Goal: Communication & Community: Participate in discussion

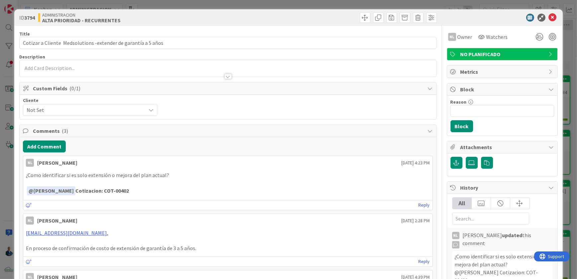
drag, startPoint x: 98, startPoint y: 193, endPoint x: 126, endPoint y: 190, distance: 27.7
click at [126, 190] on p "﻿ @ [PERSON_NAME] ﻿ Cotizacion: COT-00402" at bounding box center [228, 190] width 404 height 9
copy strong "COT-00402"
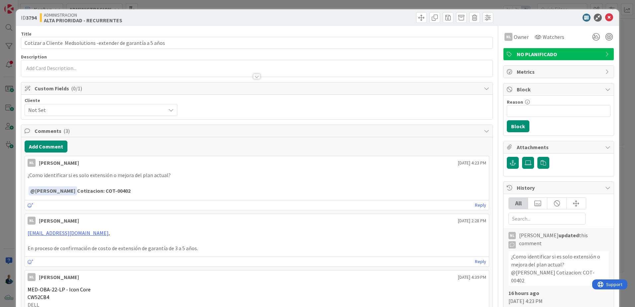
click at [477, 205] on link "Reply" at bounding box center [480, 205] width 11 height 8
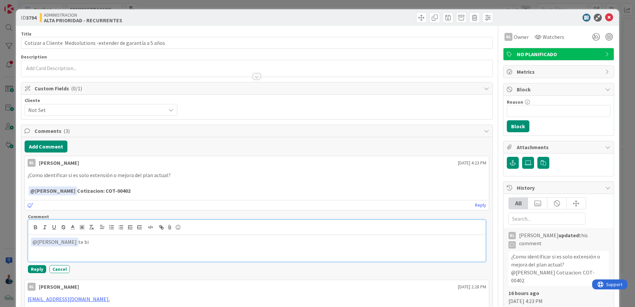
click at [98, 238] on p "﻿ @ [PERSON_NAME] ﻿ te bi" at bounding box center [257, 241] width 452 height 9
click at [36, 270] on button "Reply" at bounding box center [37, 269] width 18 height 8
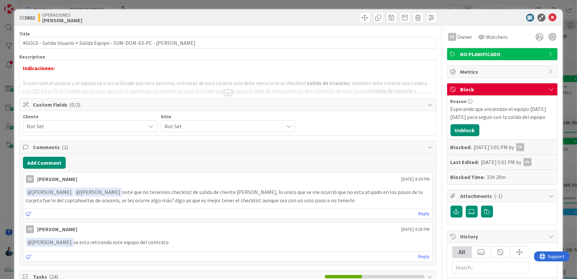
click at [419, 213] on link "Reply" at bounding box center [424, 214] width 11 height 8
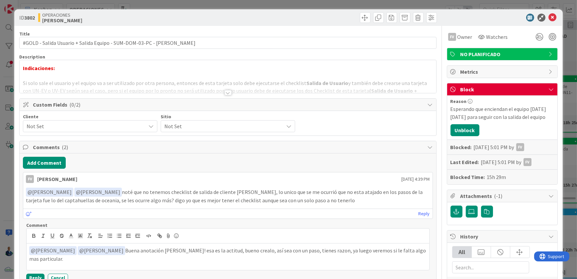
click at [422, 250] on div "﻿ @ Navil Flores ﻿ ﻿ @ Fernando Varela ﻿ Buena anotación Fernando! esa es la ac…" at bounding box center [228, 256] width 403 height 27
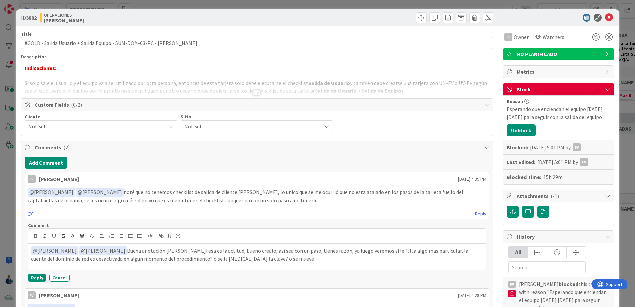
click at [448, 250] on p "﻿ @ Navil Flores ﻿ ﻿ @ Fernando Varela ﻿ Buena anotación Fernando! esa es la ac…" at bounding box center [257, 254] width 452 height 16
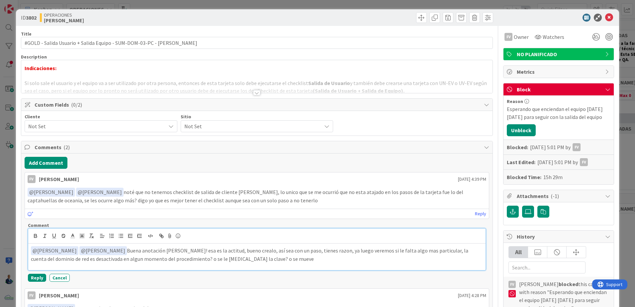
click at [435, 252] on p "﻿ @ Navil Flores ﻿ ﻿ @ Fernando Varela ﻿ Buena anotación Fernando! esa es la ac…" at bounding box center [257, 254] width 452 height 16
click at [447, 250] on p "﻿ @ Navil Flores ﻿ ﻿ @ Fernando Varela ﻿ Buena anotación Fernando! esa es la ac…" at bounding box center [257, 254] width 452 height 16
click at [455, 252] on p "﻿ @ Navil Flores ﻿ ﻿ @ Fernando Varela ﻿ Buena anotación Fernando! esa es la ac…" at bounding box center [257, 254] width 452 height 16
click at [446, 251] on p "﻿ @ Navil Flores ﻿ ﻿ @ Fernando Varela ﻿ Buena anotación Fernando! esa es la ac…" at bounding box center [257, 254] width 452 height 16
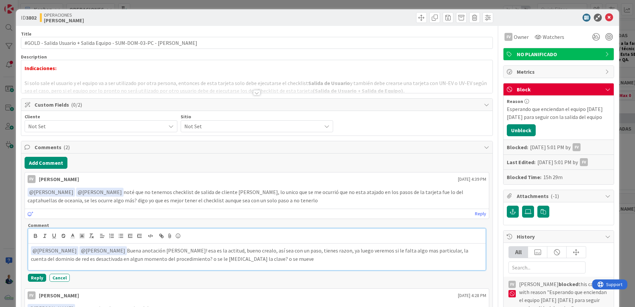
click at [448, 251] on p "﻿ @ Navil Flores ﻿ ﻿ @ Fernando Varela ﻿ Buena anotación Fernando! esa es la ac…" at bounding box center [257, 254] width 452 height 16
click at [451, 250] on p "﻿ @ Navil Flores ﻿ ﻿ @ Fernando Varela ﻿ Buena anotación Fernando! esa es la ac…" at bounding box center [257, 254] width 452 height 16
click at [428, 260] on p "﻿ @ Navil Flores ﻿ ﻿ @ Fernando Varela ﻿ Buena anotación Fernando! esa es la ac…" at bounding box center [257, 254] width 452 height 16
drag, startPoint x: 440, startPoint y: 258, endPoint x: 174, endPoint y: 270, distance: 266.3
click at [386, 257] on p "﻿ @ Navil Flores ﻿ ﻿ @ Fernando Varela ﻿ Buena anotación Fernando! esa es la ac…" at bounding box center [257, 254] width 452 height 16
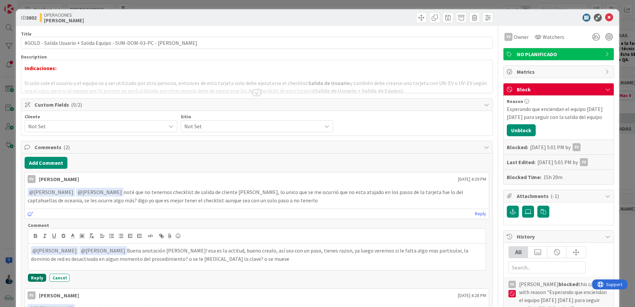
click at [38, 276] on button "Reply" at bounding box center [37, 278] width 18 height 8
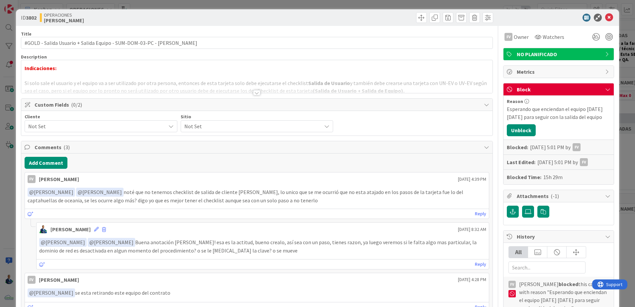
click at [94, 229] on icon at bounding box center [96, 229] width 5 height 5
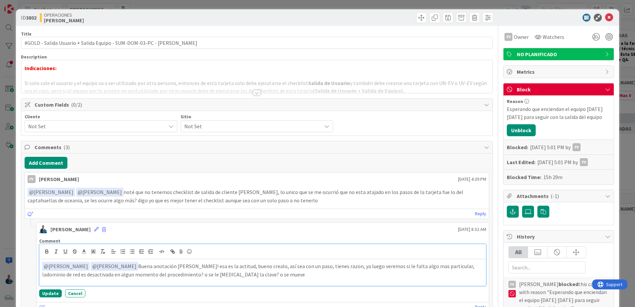
click at [404, 268] on p "﻿ @ Navil Flores ﻿ ﻿ @ Fernando Varela ﻿ Buena anotación Fernando! esa es la ac…" at bounding box center [262, 270] width 441 height 16
click at [56, 279] on div "Comment ﻿ @ Navil Flores ﻿ ﻿ @ Fernando Varela ﻿ Buena anotación Fernando! esa …" at bounding box center [263, 268] width 452 height 67
click at [45, 279] on button "Update" at bounding box center [50, 296] width 23 height 8
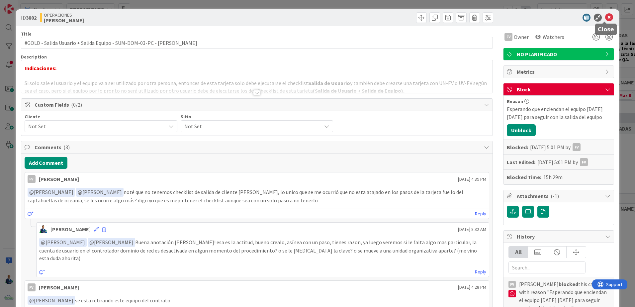
click at [577, 16] on icon at bounding box center [609, 18] width 8 height 8
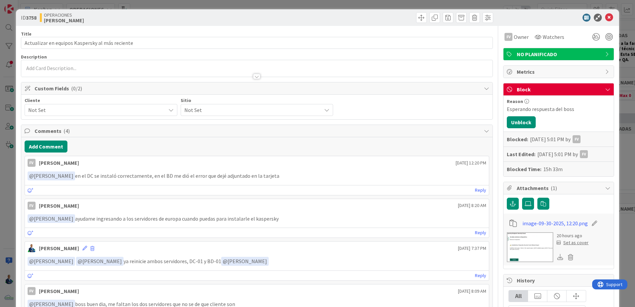
click at [535, 241] on img at bounding box center [530, 247] width 46 height 30
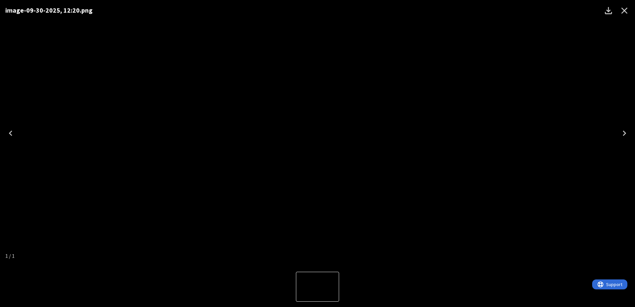
click at [483, 143] on div "image-09-30-2025, 12:20.png" at bounding box center [317, 133] width 635 height 266
click at [626, 10] on icon "Close" at bounding box center [624, 10] width 11 height 11
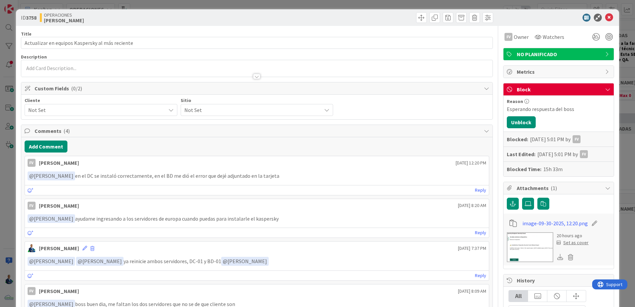
click at [525, 239] on img at bounding box center [530, 247] width 46 height 30
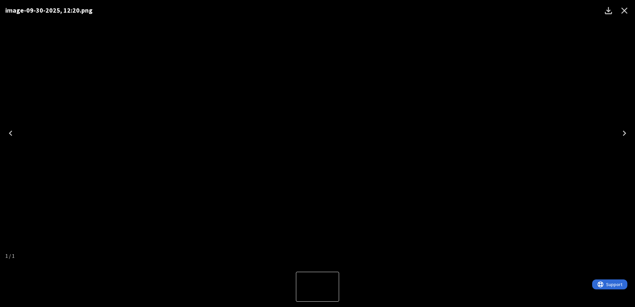
click at [439, 59] on div "image-09-30-2025, 12:20.png" at bounding box center [317, 133] width 635 height 266
click at [492, 58] on div "image-09-30-2025, 12:20.png" at bounding box center [317, 133] width 635 height 266
click at [628, 17] on button "Close" at bounding box center [624, 11] width 16 height 16
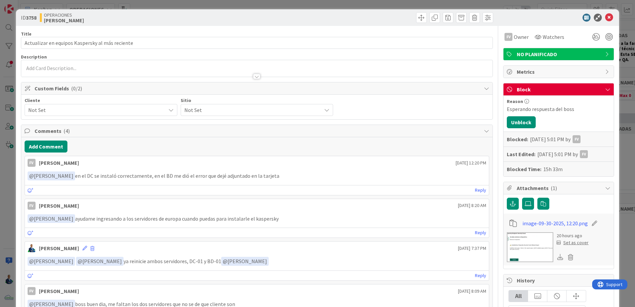
click at [478, 190] on link "Reply" at bounding box center [480, 190] width 11 height 8
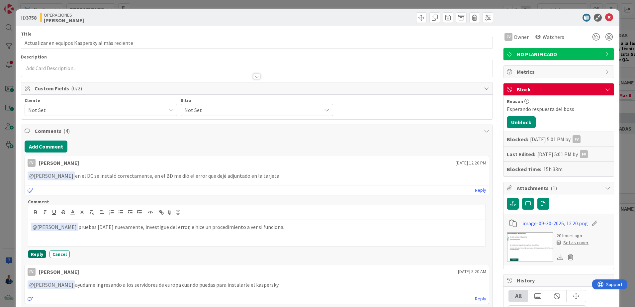
click at [36, 256] on button "Reply" at bounding box center [37, 254] width 18 height 8
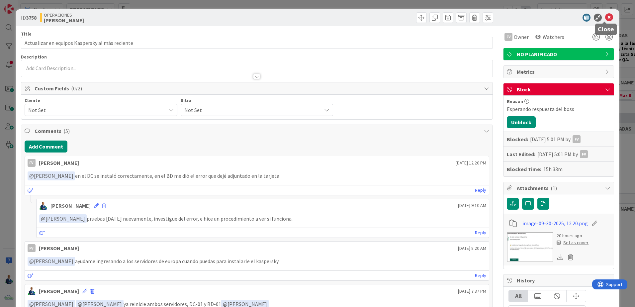
click at [605, 15] on icon at bounding box center [609, 18] width 8 height 8
